Goal: Task Accomplishment & Management: Use online tool/utility

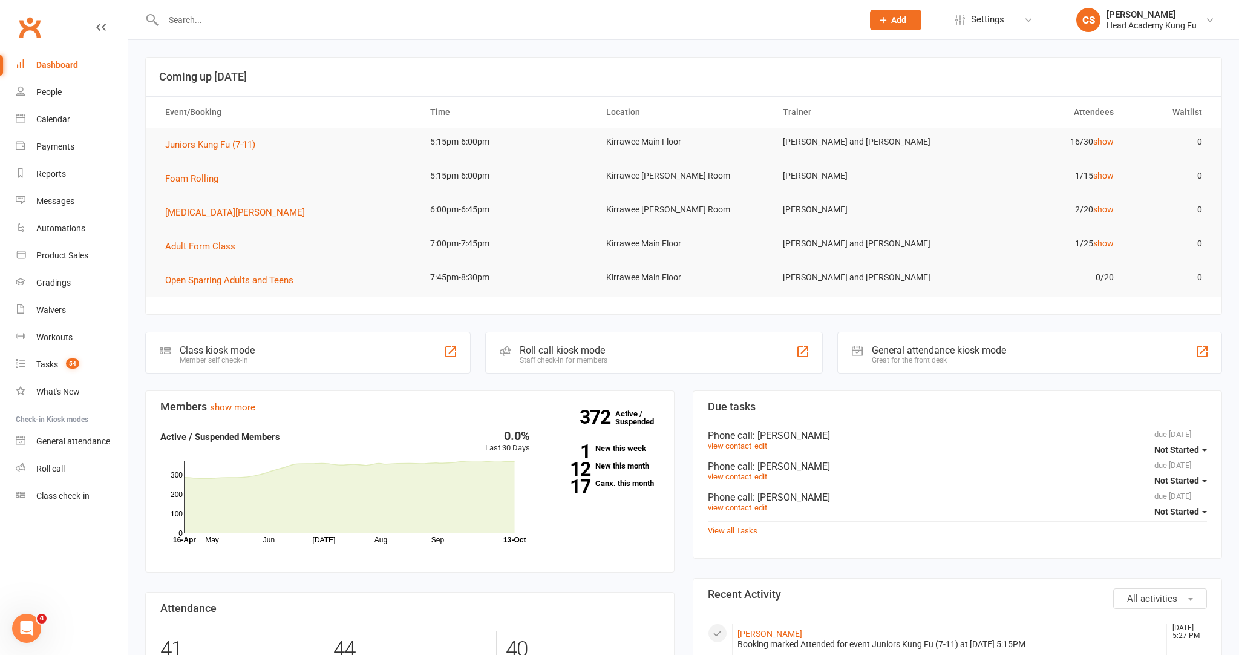
click at [625, 481] on link "17 Canx. this month" at bounding box center [603, 483] width 111 height 8
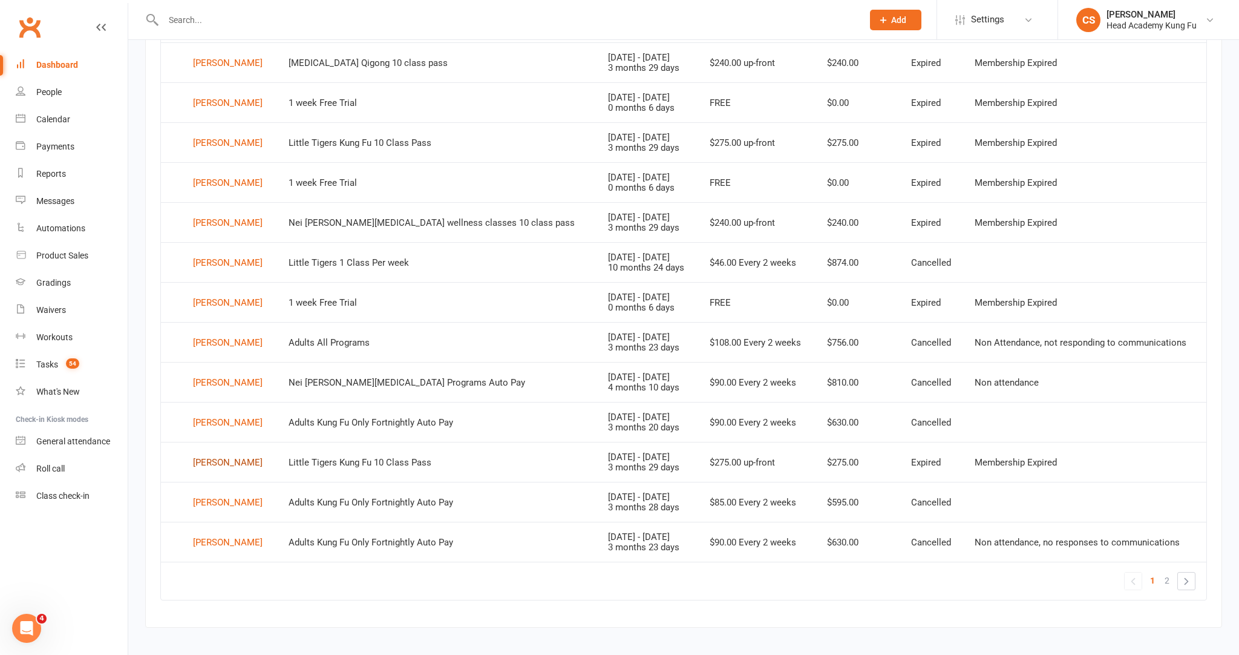
scroll to position [625, 0]
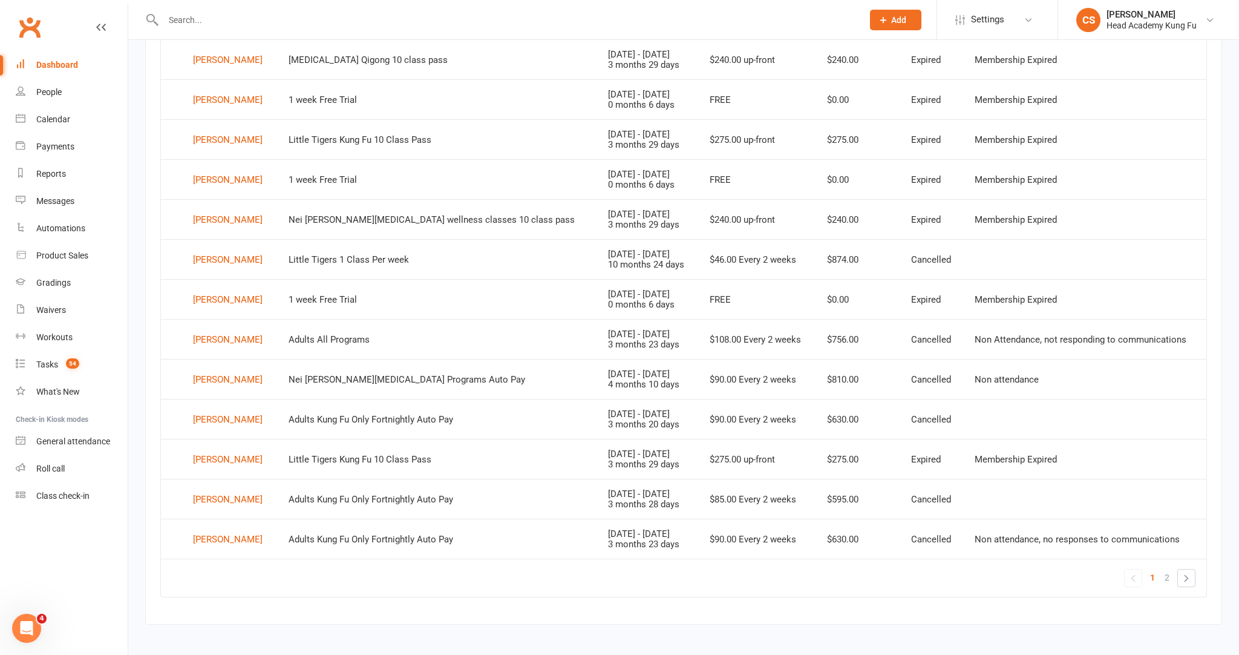
click at [232, 530] on div "Matthew Vlachos" at bounding box center [228, 539] width 70 height 18
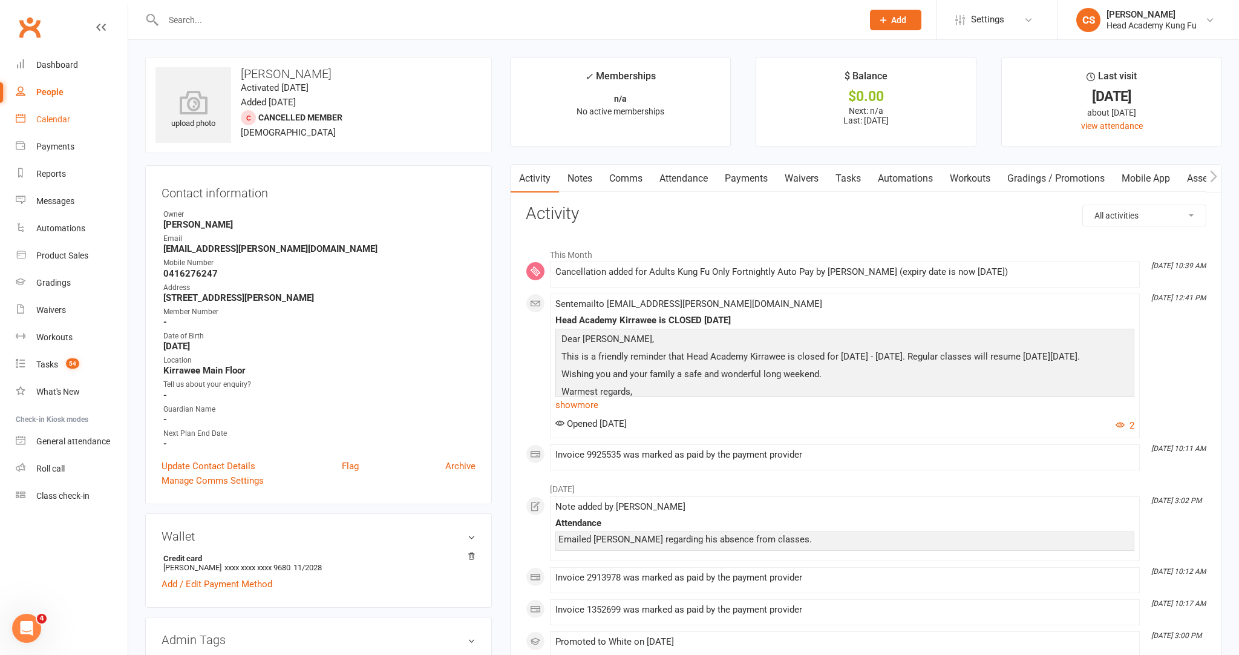
click at [53, 117] on div "Calendar" at bounding box center [53, 119] width 34 height 10
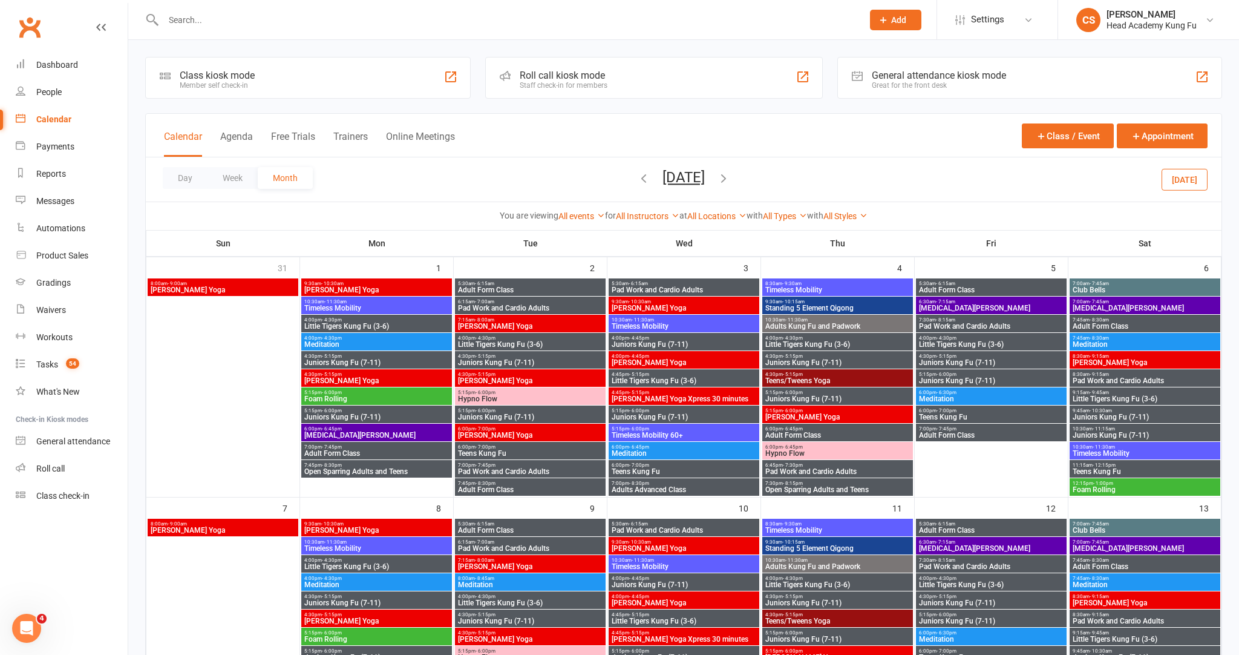
click at [591, 77] on div "Roll call kiosk mode" at bounding box center [564, 75] width 88 height 11
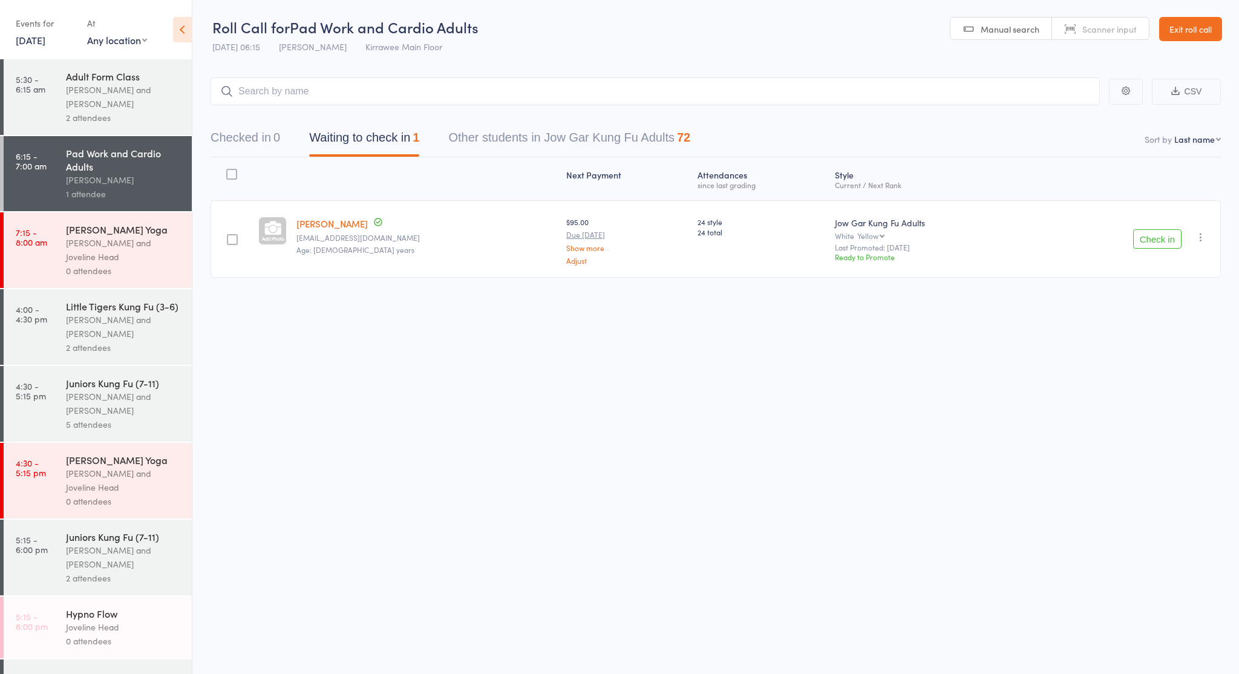
click at [1204, 237] on icon "button" at bounding box center [1201, 237] width 12 height 12
drag, startPoint x: 1161, startPoint y: 373, endPoint x: 1152, endPoint y: 363, distance: 14.1
click at [1161, 373] on li "Mark absent" at bounding box center [1158, 375] width 100 height 16
click at [104, 103] on div "[PERSON_NAME] and [PERSON_NAME]" at bounding box center [124, 97] width 116 height 28
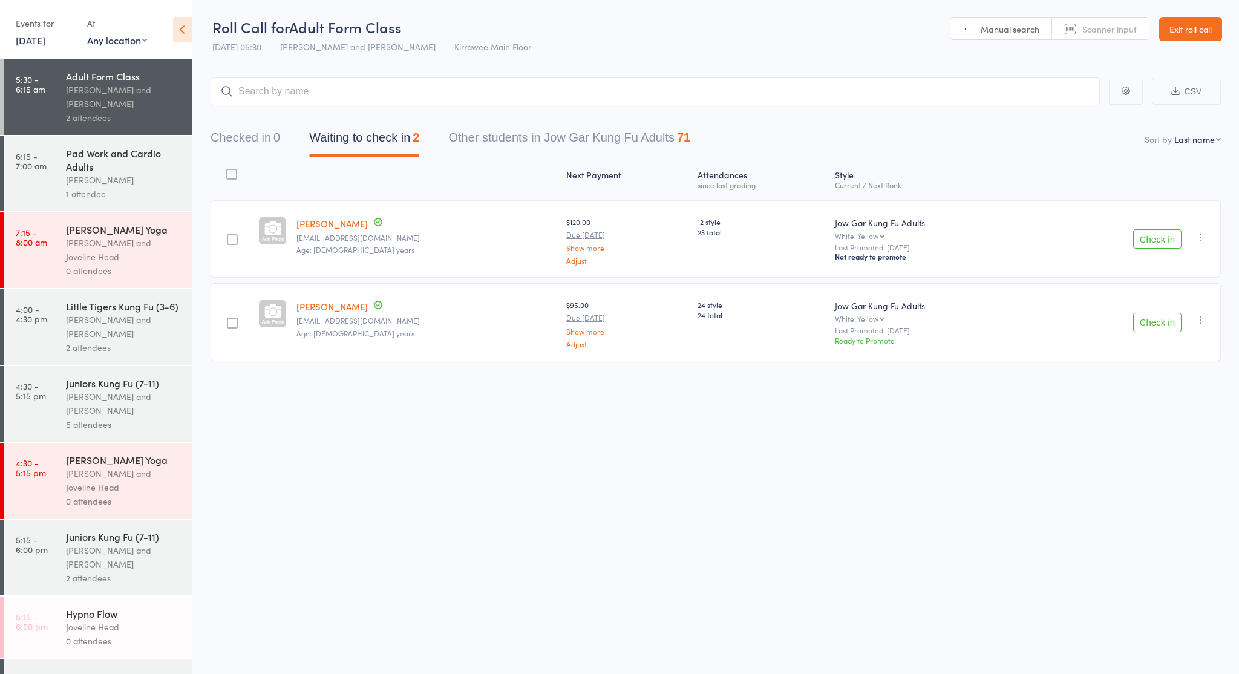
click at [1166, 235] on button "Check in" at bounding box center [1157, 238] width 48 height 19
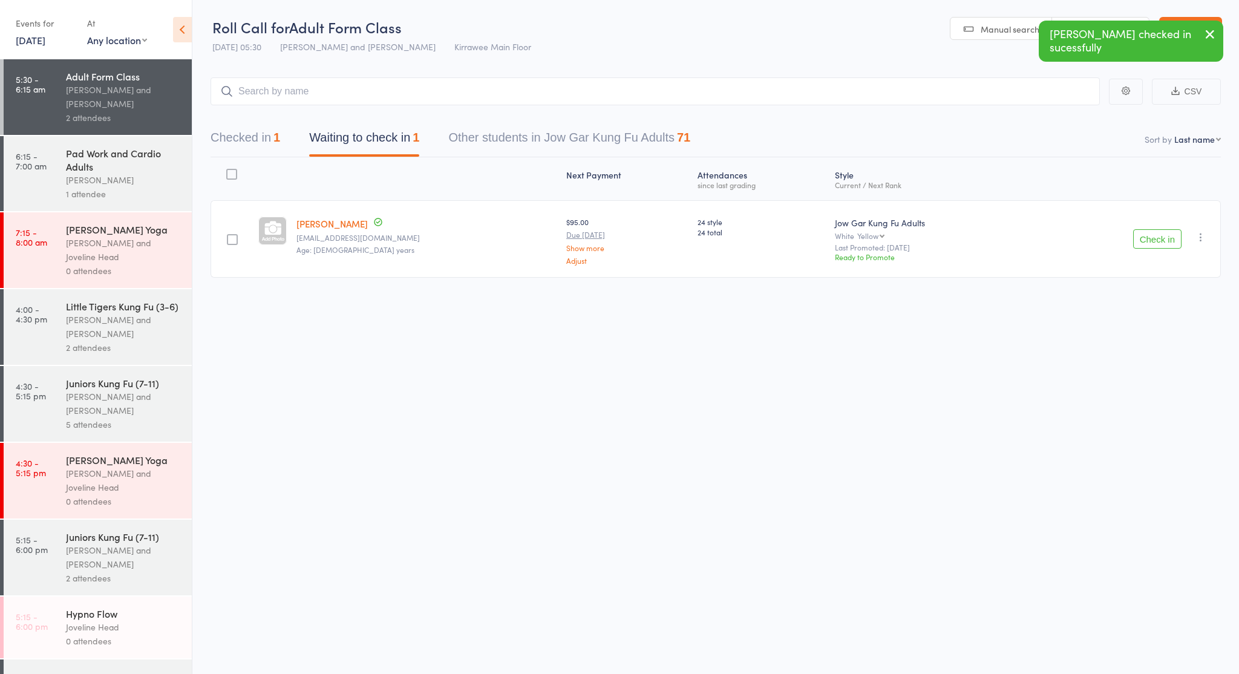
click at [1201, 238] on icon "button" at bounding box center [1201, 237] width 12 height 12
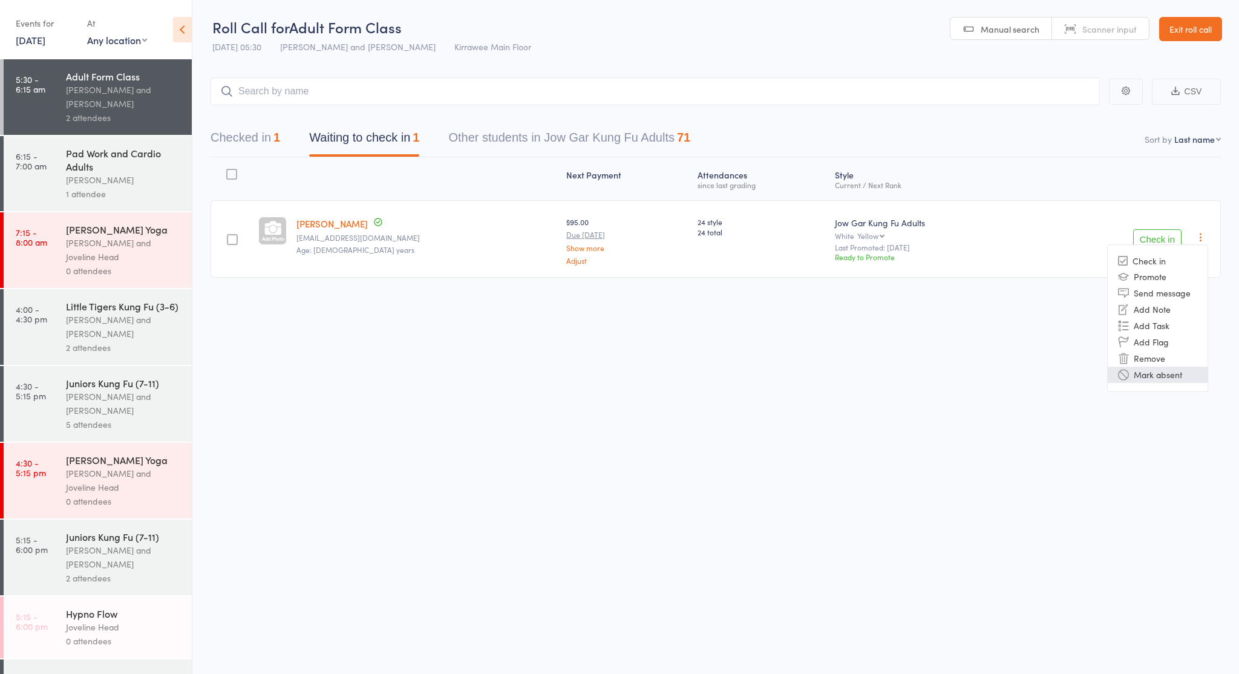
click at [1157, 370] on li "Mark absent" at bounding box center [1158, 375] width 100 height 16
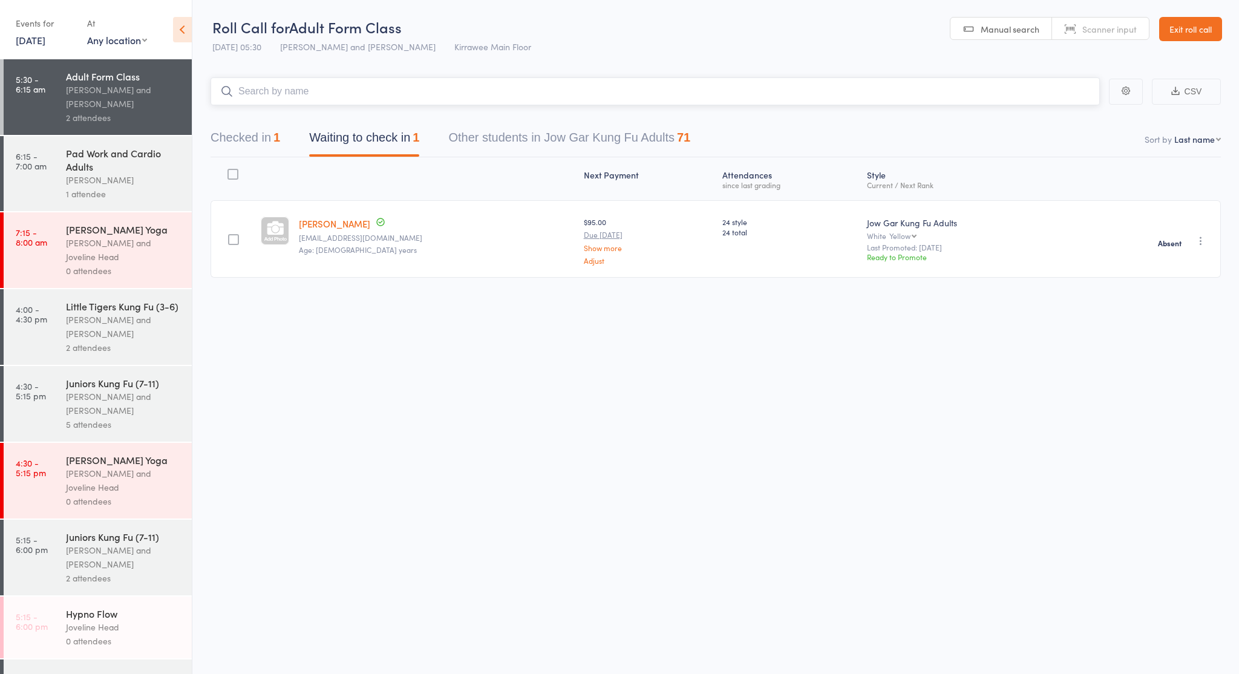
click at [287, 96] on input "search" at bounding box center [656, 91] width 890 height 28
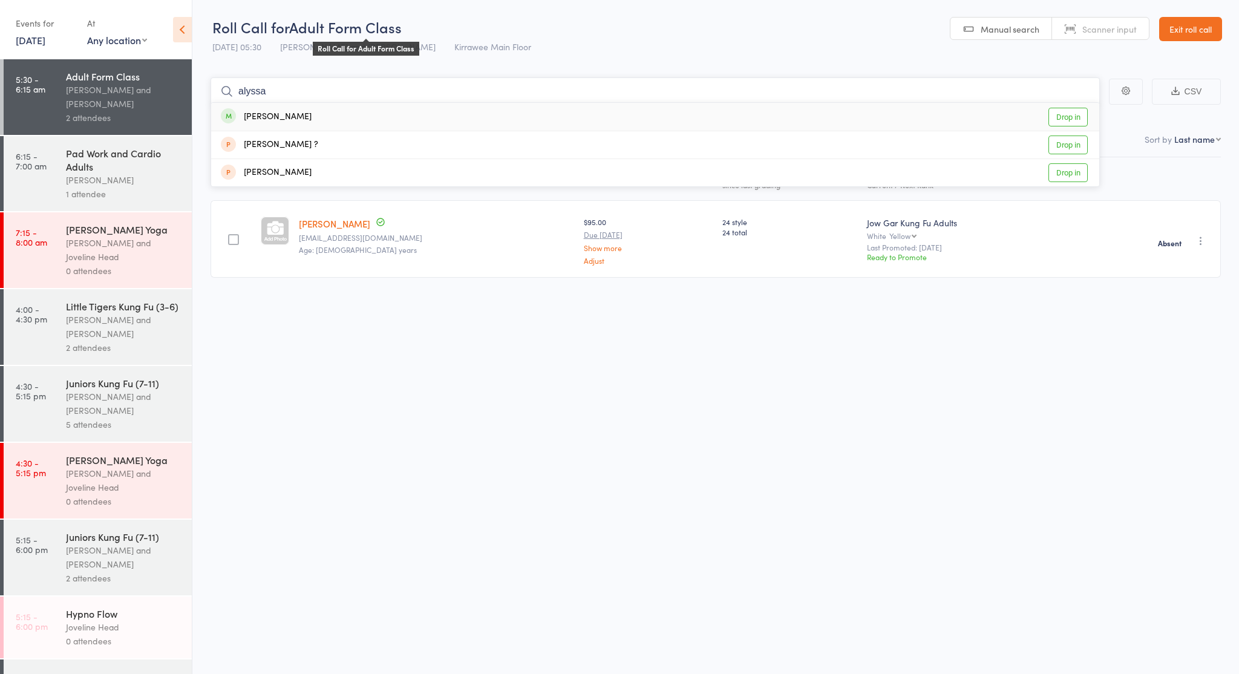
type input "Alyssa"
drag, startPoint x: 462, startPoint y: 19, endPoint x: 309, endPoint y: 117, distance: 181.8
click at [309, 117] on div "[PERSON_NAME] Drop in" at bounding box center [655, 117] width 888 height 28
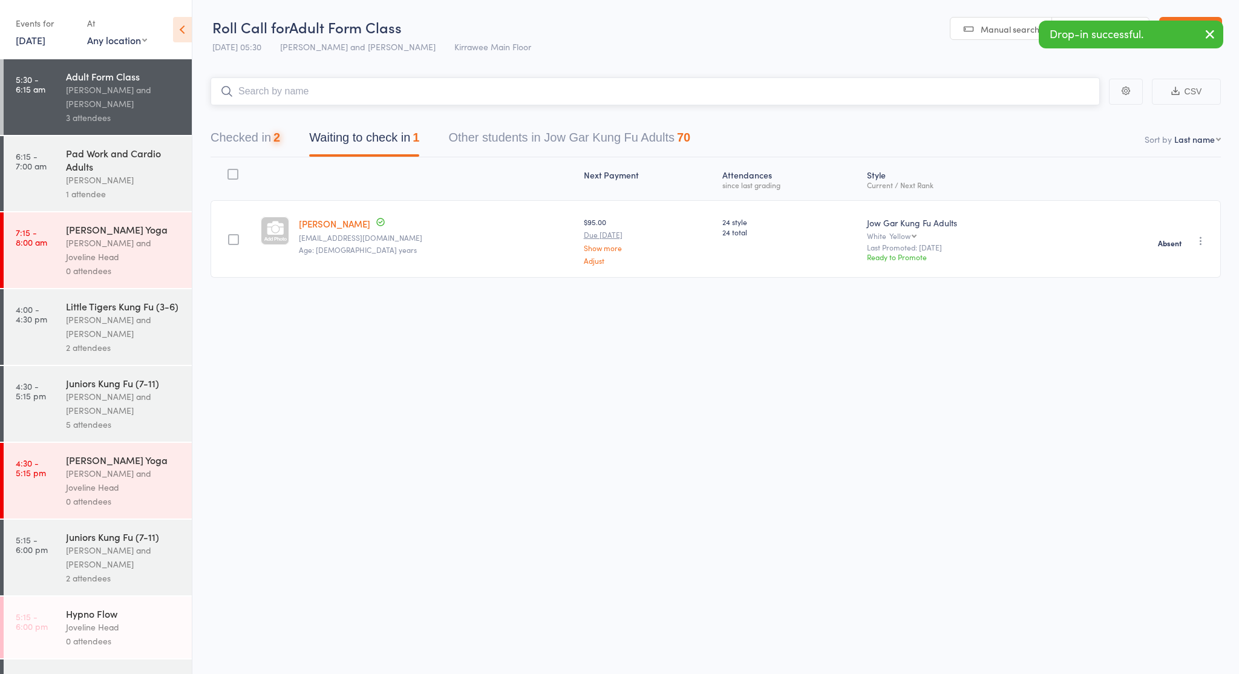
click at [303, 93] on input "search" at bounding box center [656, 91] width 890 height 28
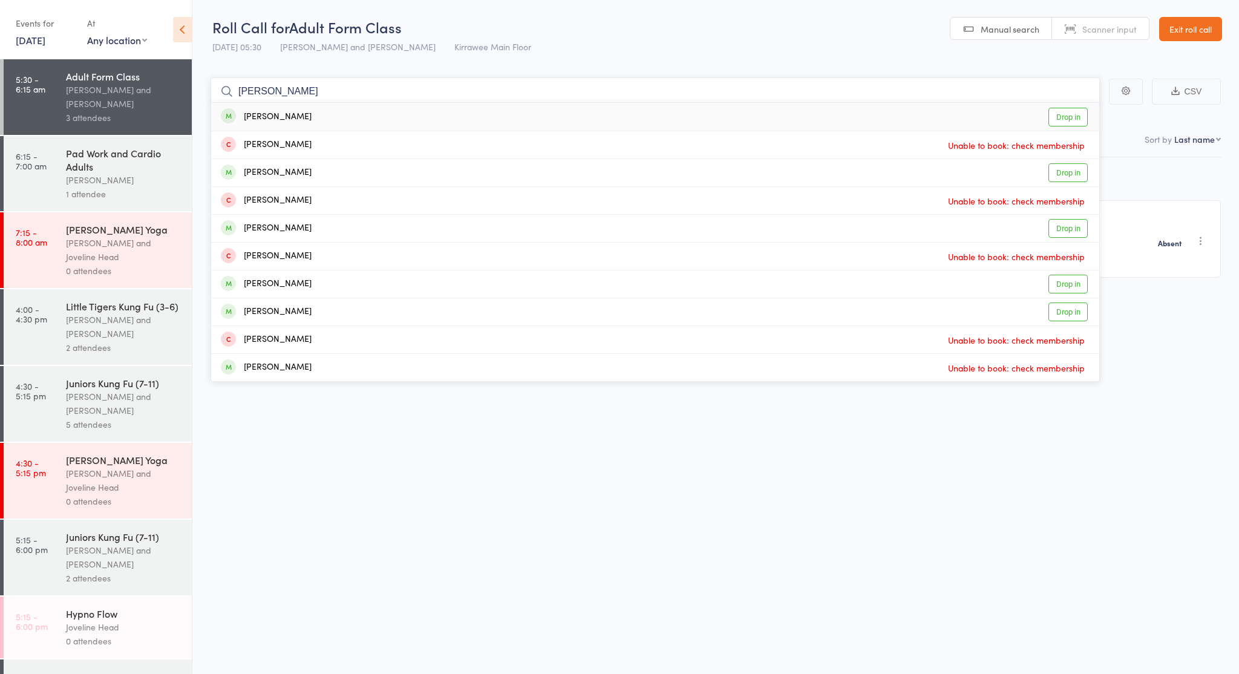
type input "[PERSON_NAME]"
drag, startPoint x: 303, startPoint y: 93, endPoint x: 298, endPoint y: 232, distance: 139.9
click at [298, 232] on div "[PERSON_NAME]" at bounding box center [266, 228] width 91 height 14
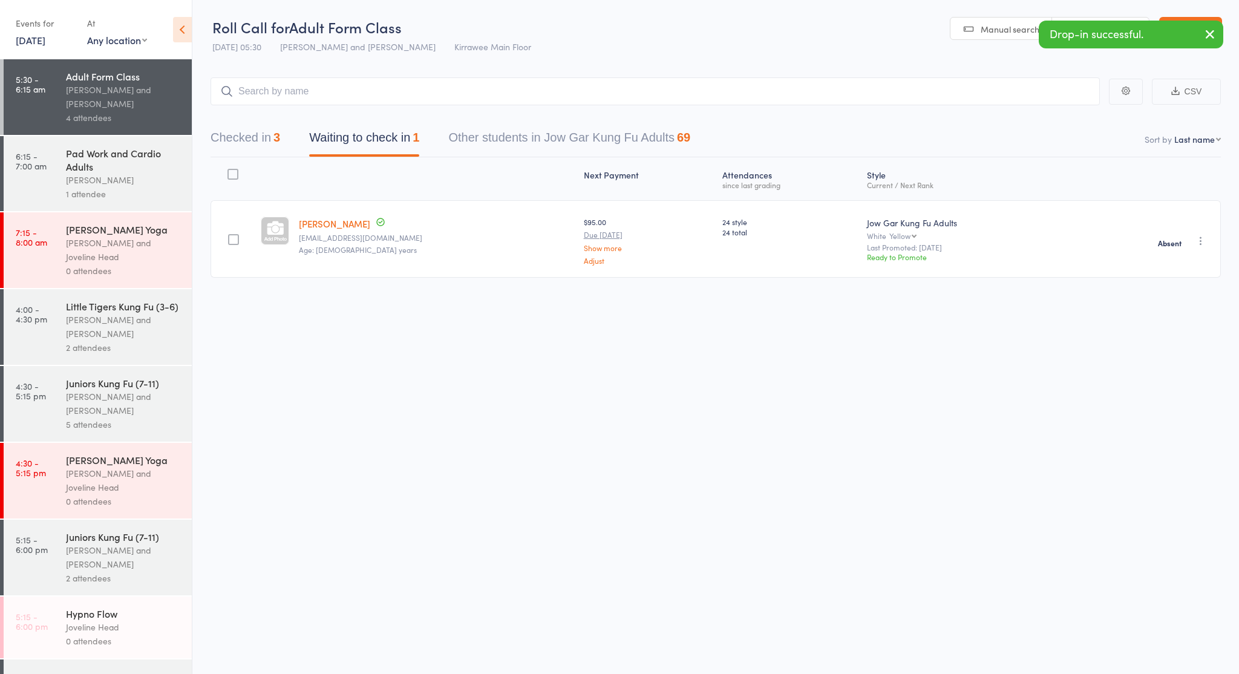
click at [116, 169] on div "Pad Work and Cardio Adults" at bounding box center [124, 159] width 116 height 27
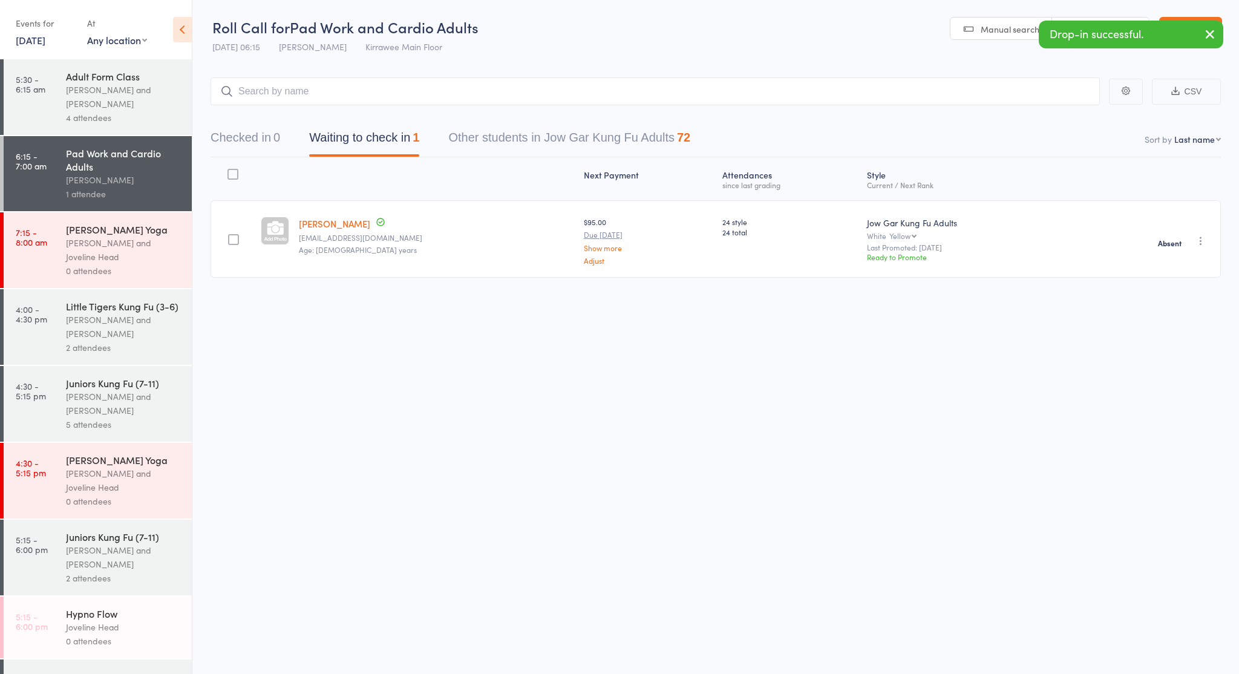
click at [305, 94] on input "search" at bounding box center [656, 91] width 890 height 28
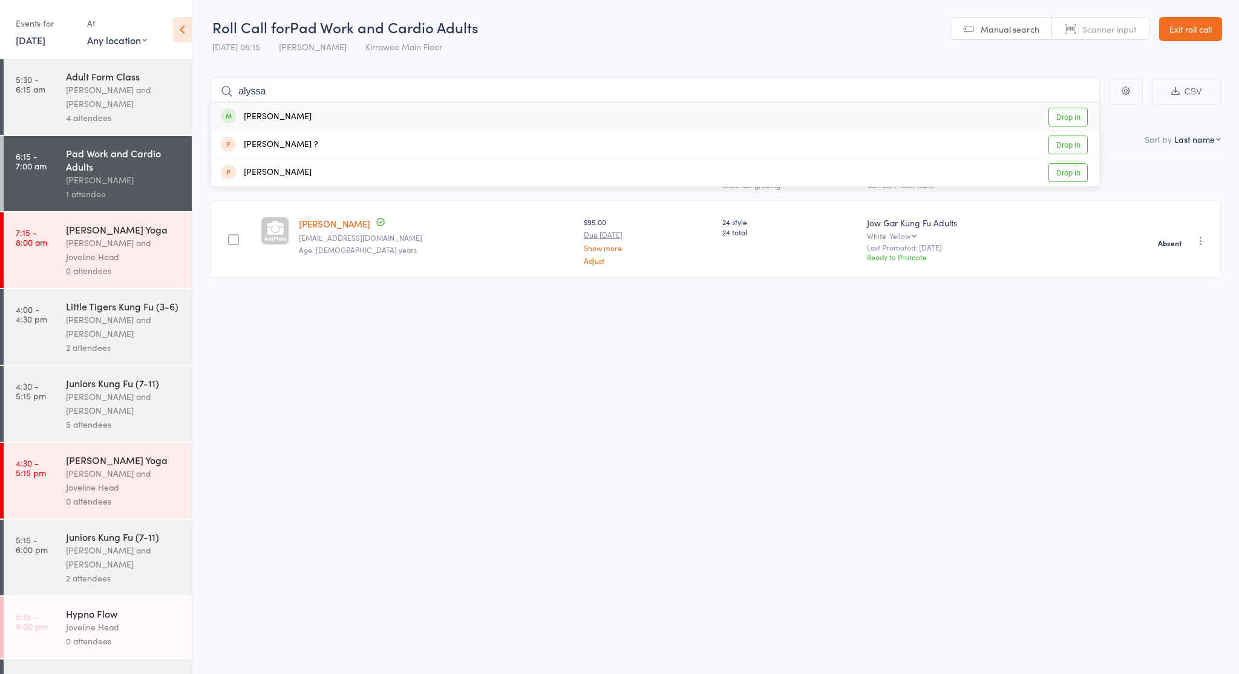
type input "Alyssa"
drag, startPoint x: 305, startPoint y: 95, endPoint x: 290, endPoint y: 120, distance: 29.1
click at [293, 119] on div "[PERSON_NAME]" at bounding box center [266, 117] width 91 height 14
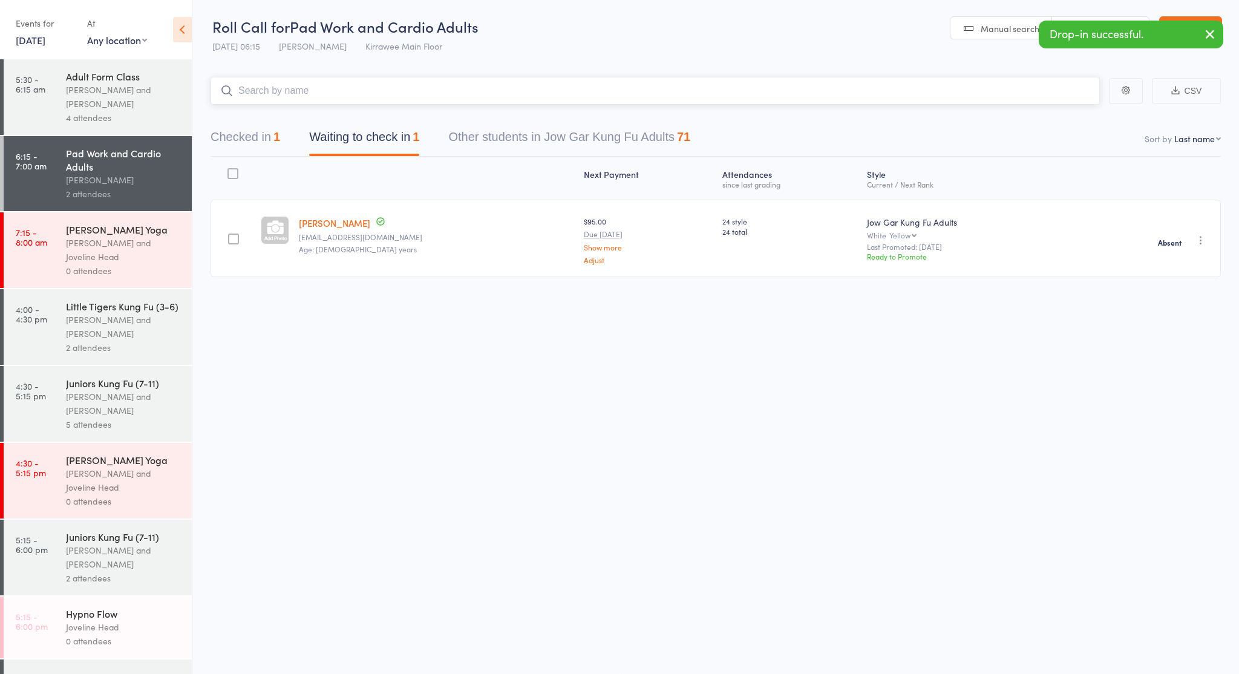
scroll to position [1, 0]
